Goal: Task Accomplishment & Management: Use online tool/utility

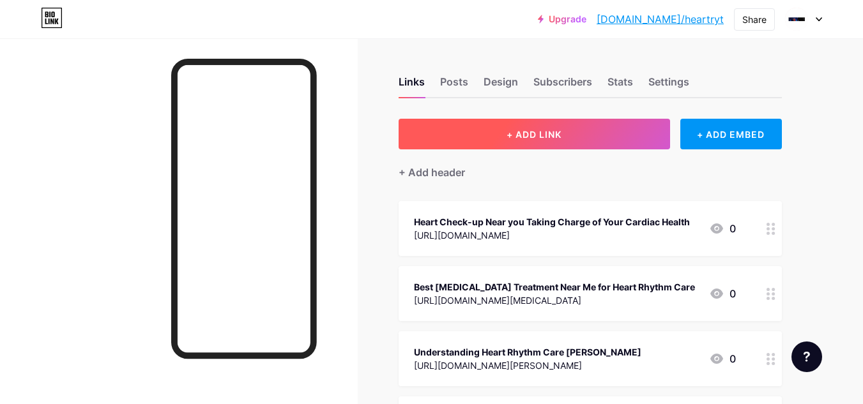
click at [595, 124] on button "+ ADD LINK" at bounding box center [534, 134] width 271 height 31
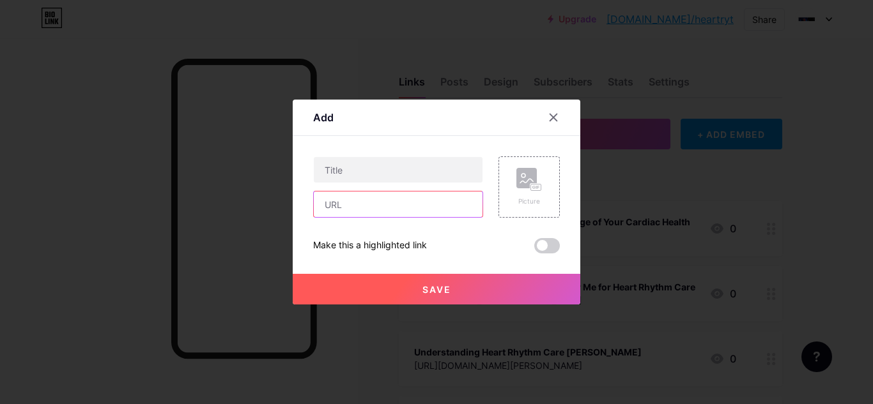
click at [339, 197] on input "text" at bounding box center [398, 205] width 169 height 26
paste input "[URL][DOMAIN_NAME][PERSON_NAME][PERSON_NAME]"
type input "[URL][DOMAIN_NAME][PERSON_NAME][PERSON_NAME]"
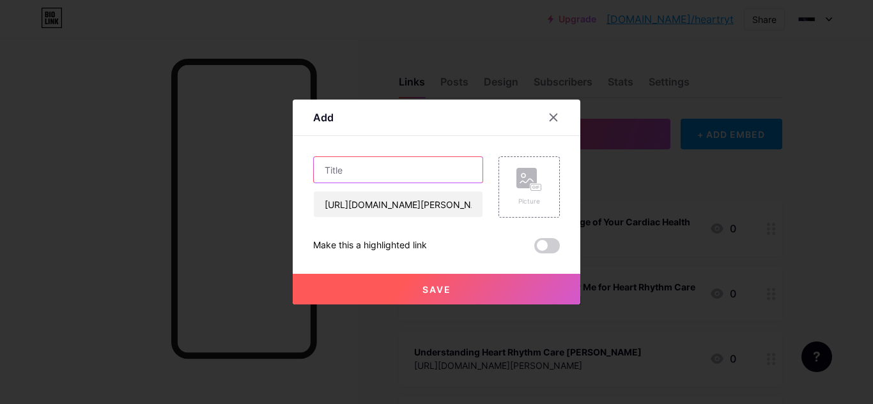
click at [360, 173] on input "text" at bounding box center [398, 170] width 169 height 26
paste input "Heart Rhythm Care [PERSON_NAME] | Dr [PERSON_NAME]"
type input "Heart Rhythm Care [PERSON_NAME] | Dr [PERSON_NAME]"
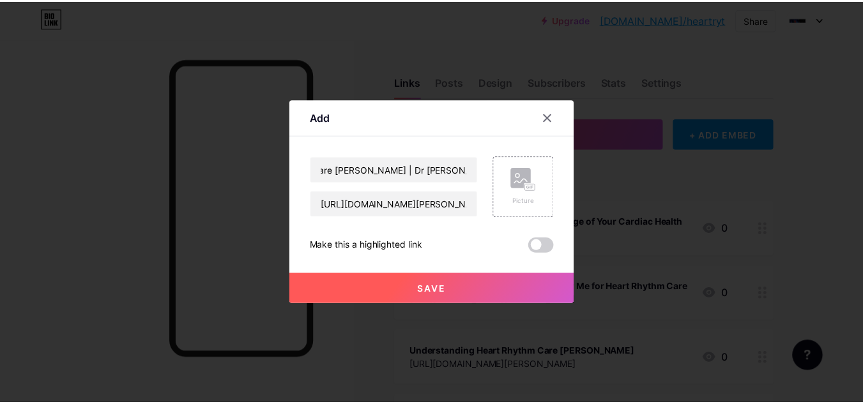
scroll to position [0, 0]
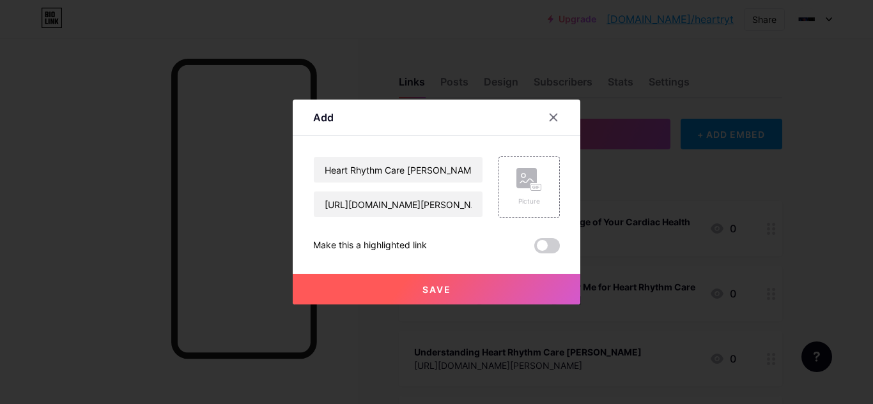
click at [411, 284] on button "Save" at bounding box center [436, 289] width 287 height 31
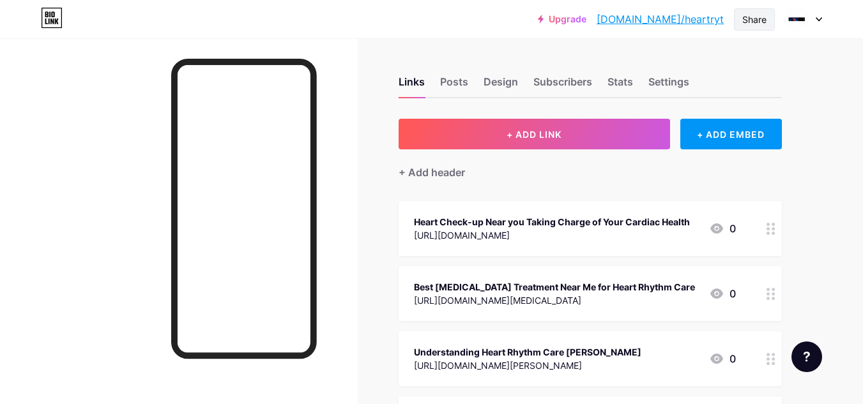
click at [754, 20] on div "Share" at bounding box center [754, 19] width 24 height 13
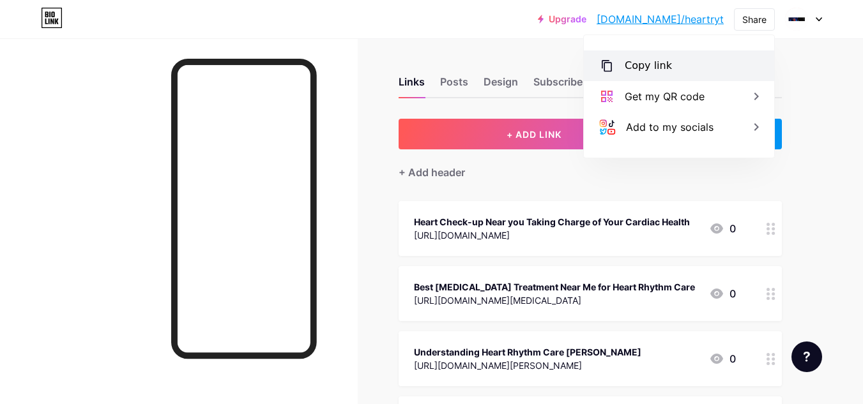
click at [664, 61] on div "Copy link" at bounding box center [648, 65] width 47 height 15
